Goal: Navigation & Orientation: Understand site structure

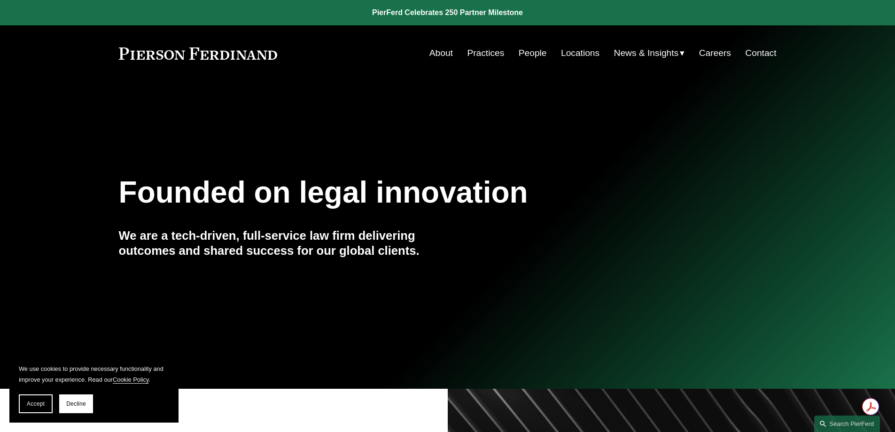
click at [495, 50] on link "Practices" at bounding box center [485, 53] width 37 height 18
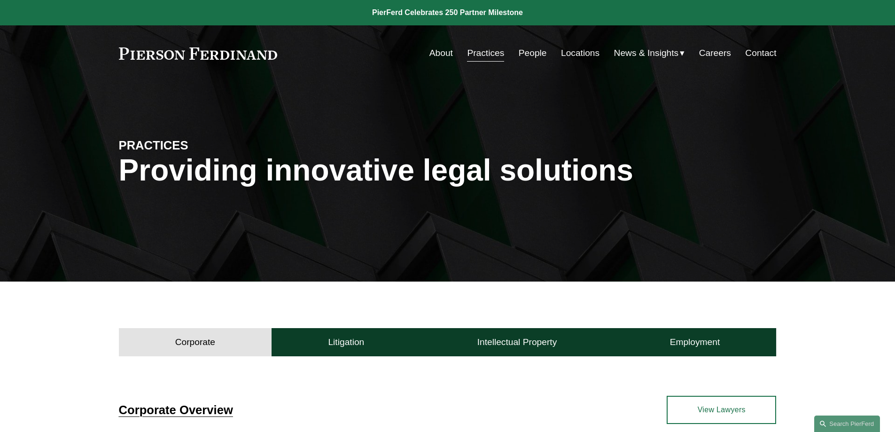
click at [528, 50] on link "People" at bounding box center [533, 53] width 28 height 18
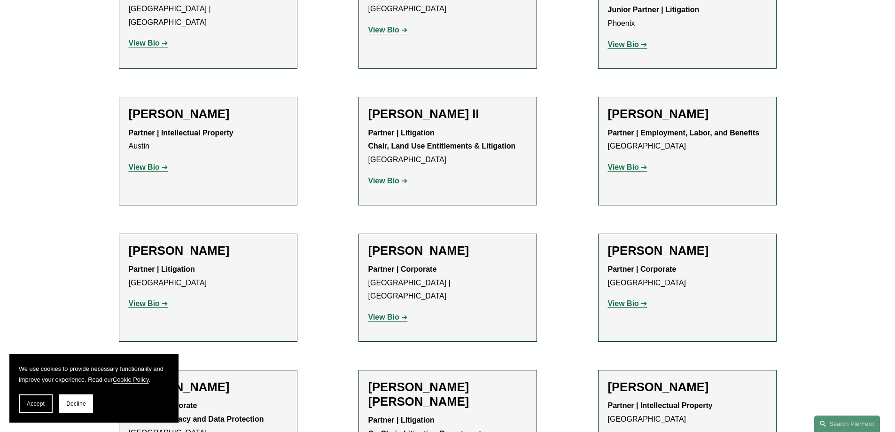
scroll to position [1175, 0]
